Goal: Navigation & Orientation: Find specific page/section

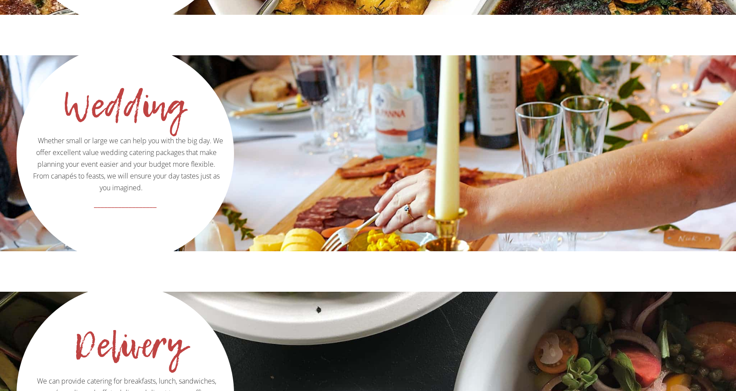
scroll to position [1428, 0]
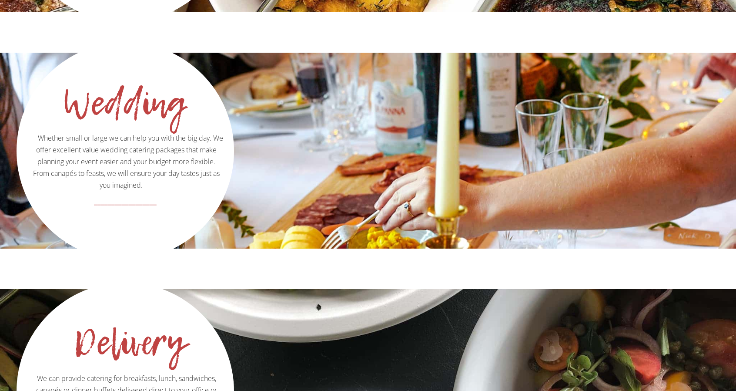
click at [166, 129] on p "Whether small or large we can help you with the big day. We offer excellent val…" at bounding box center [125, 118] width 215 height 148
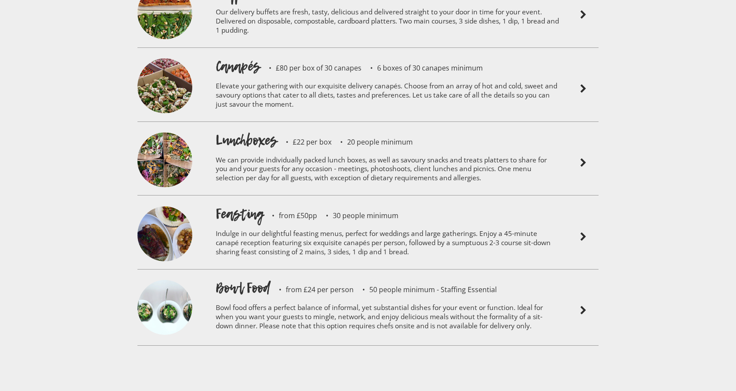
scroll to position [2076, 0]
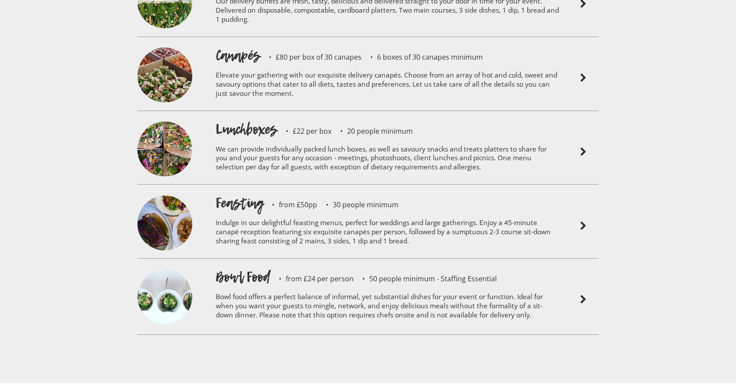
click at [588, 221] on img at bounding box center [583, 226] width 10 height 10
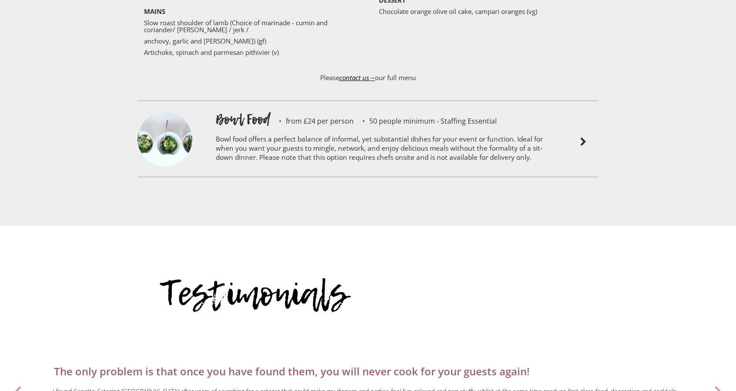
scroll to position [2432, 0]
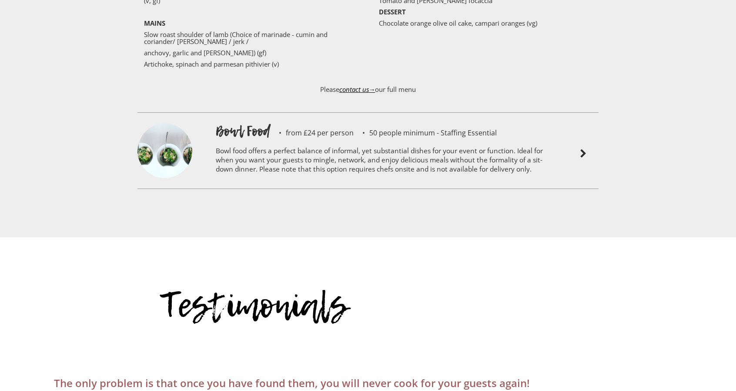
click at [577, 127] on div at bounding box center [583, 153] width 39 height 65
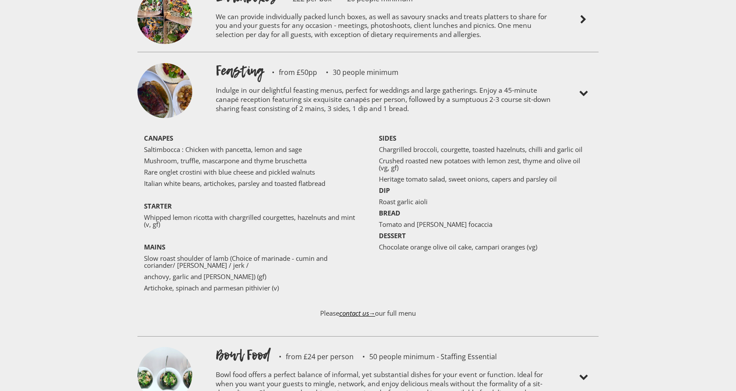
scroll to position [2194, 0]
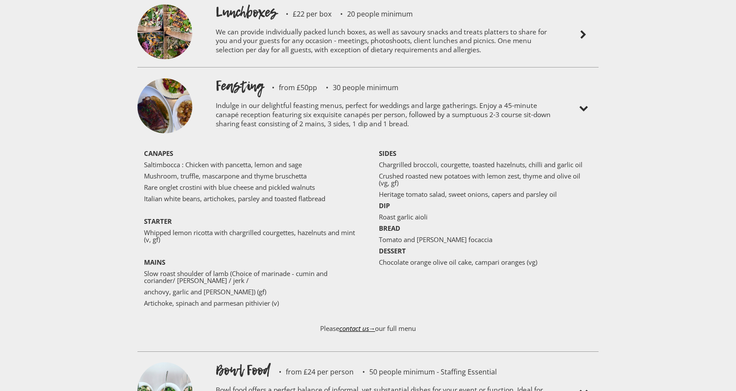
click at [580, 387] on img at bounding box center [583, 392] width 10 height 10
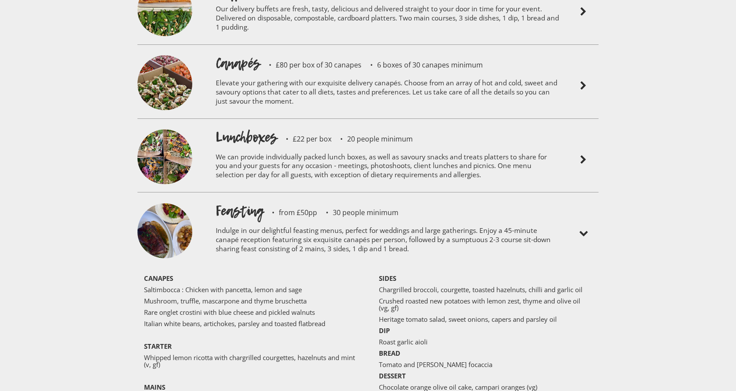
scroll to position [2077, 0]
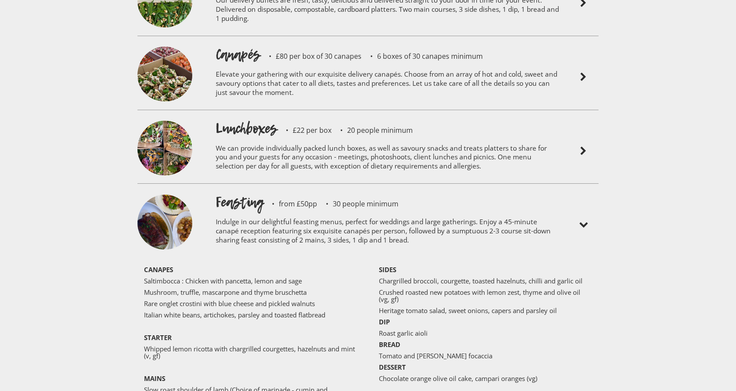
click at [587, 220] on img at bounding box center [583, 225] width 10 height 10
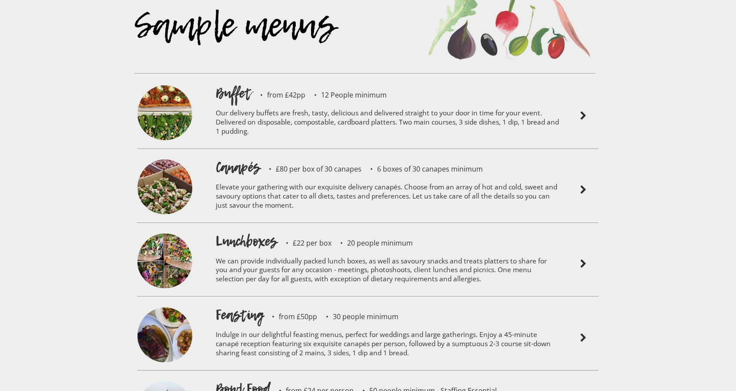
scroll to position [1962, 0]
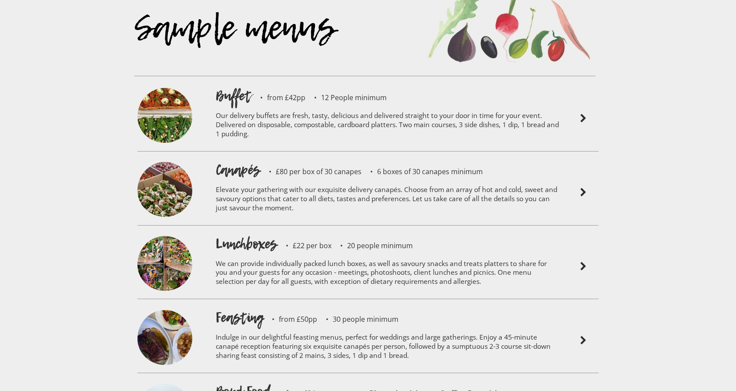
click at [580, 113] on img at bounding box center [583, 118] width 10 height 10
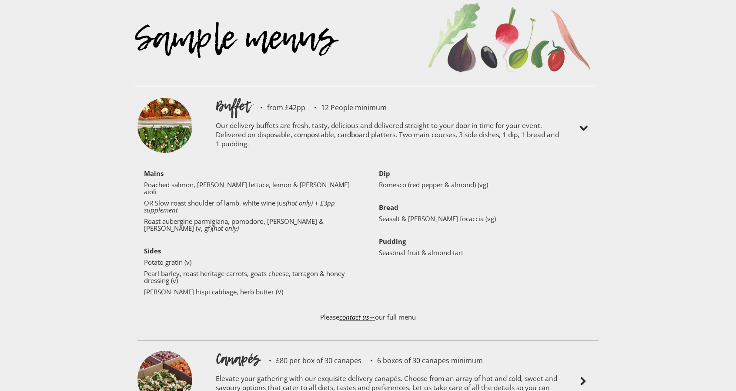
scroll to position [1946, 0]
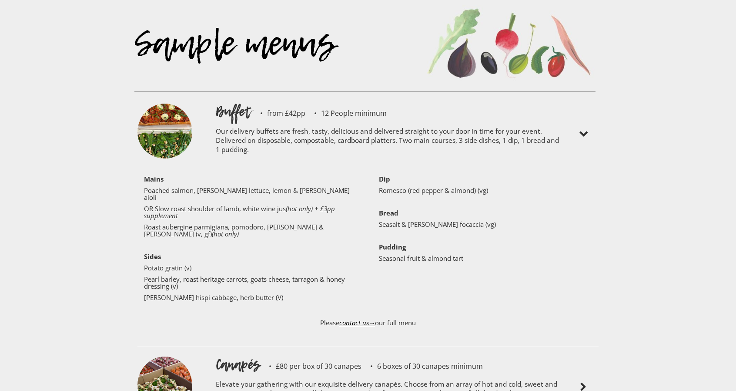
click at [582, 129] on img at bounding box center [583, 134] width 10 height 10
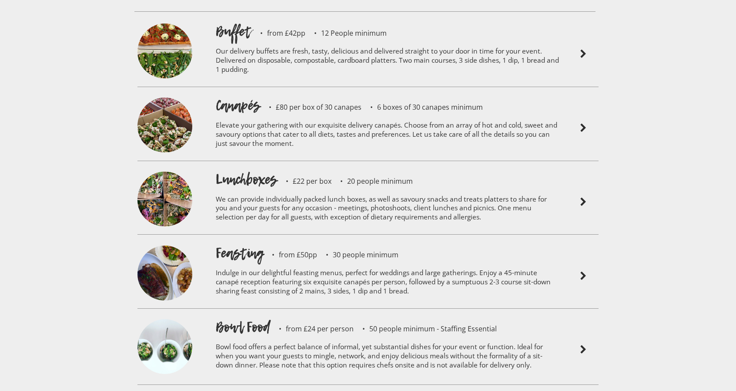
scroll to position [2029, 0]
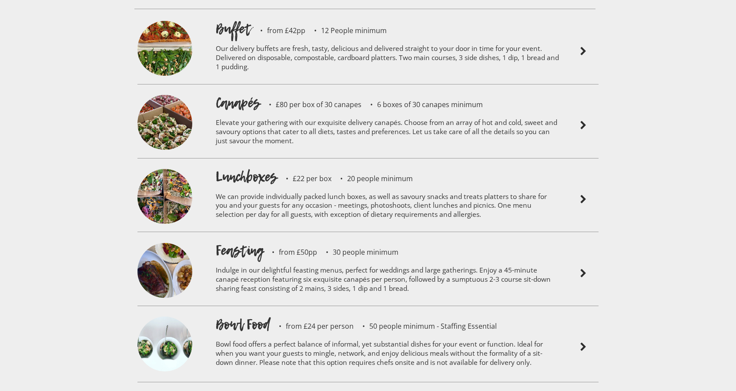
click at [581, 120] on img at bounding box center [583, 125] width 10 height 10
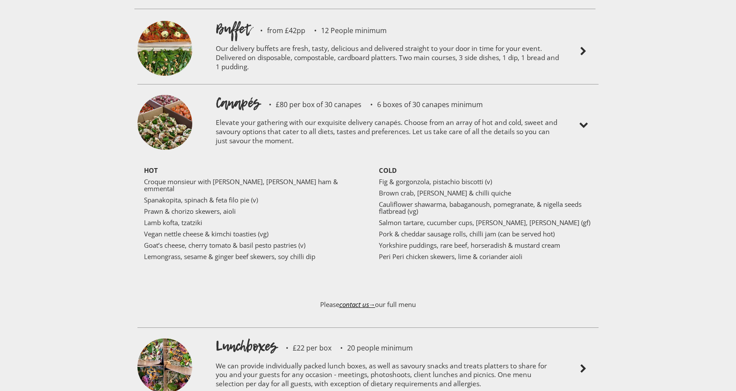
click at [581, 120] on img at bounding box center [583, 125] width 10 height 10
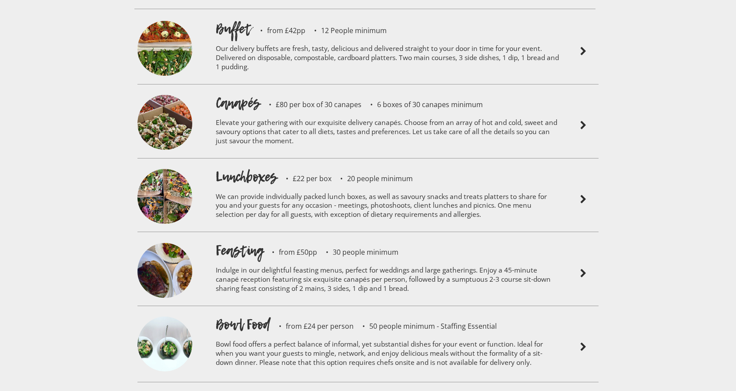
click at [582, 194] on img at bounding box center [583, 199] width 10 height 10
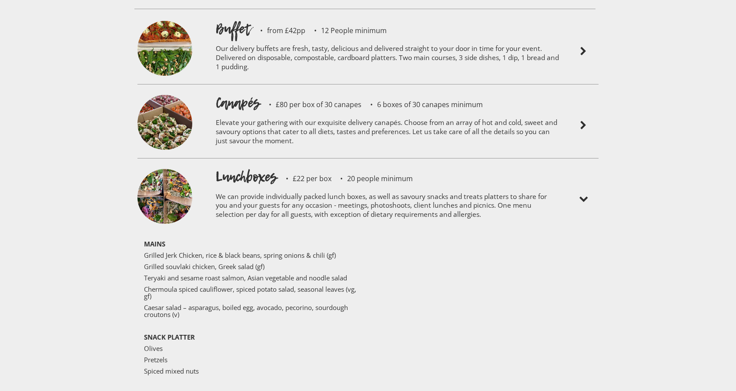
click at [587, 194] on img at bounding box center [583, 199] width 10 height 10
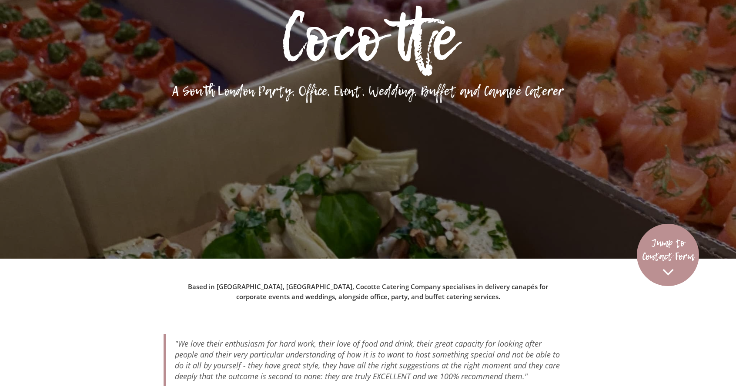
scroll to position [0, 0]
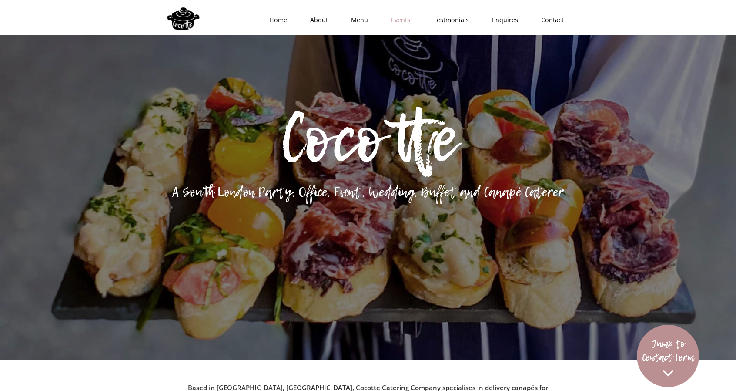
click at [406, 22] on link "Events" at bounding box center [398, 20] width 42 height 26
